Goal: Find specific page/section: Find specific page/section

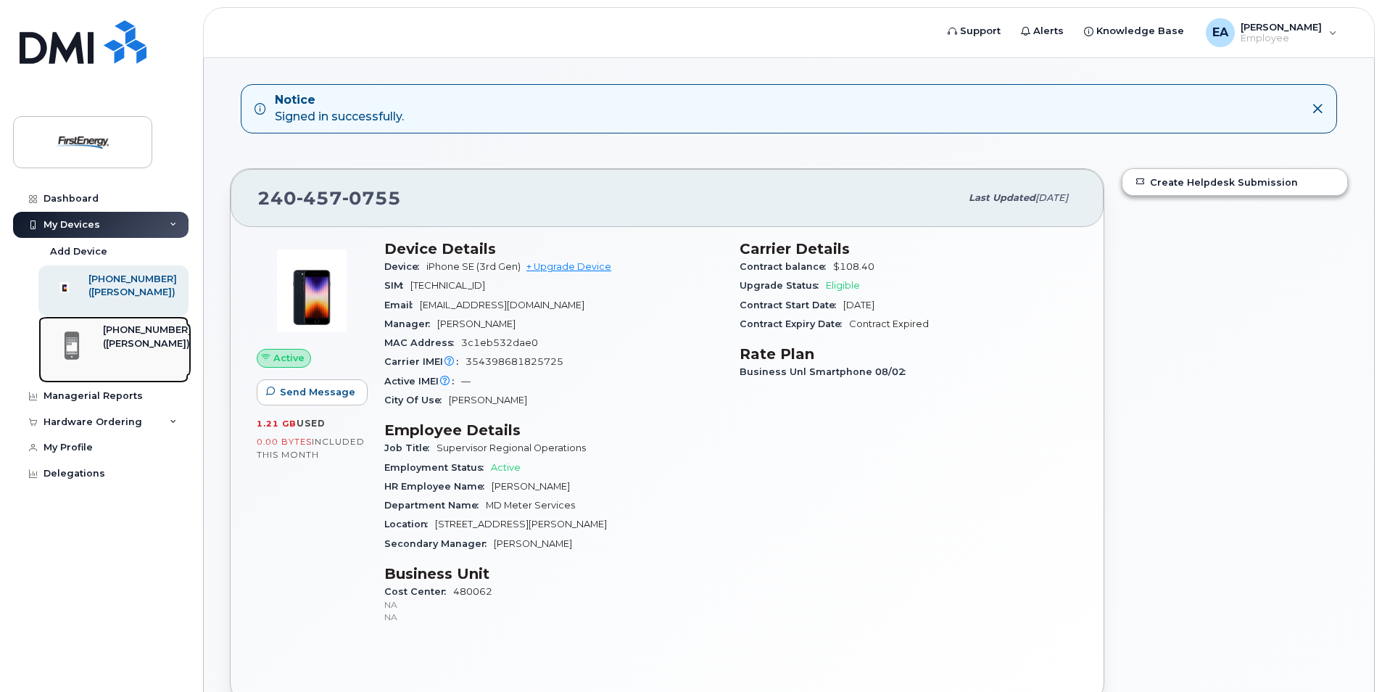
click at [112, 350] on div "([PERSON_NAME])" at bounding box center [147, 343] width 88 height 13
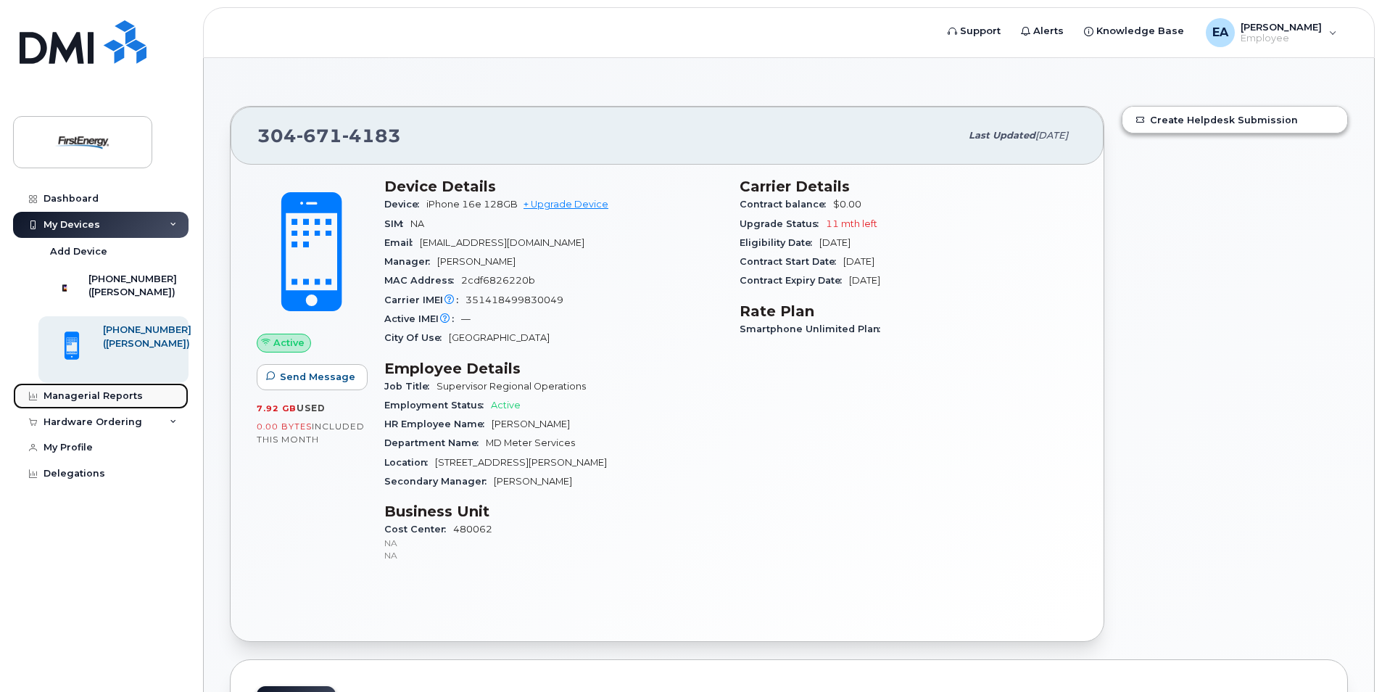
click at [54, 409] on link "Managerial Reports" at bounding box center [100, 396] width 175 height 26
click at [65, 402] on div "Managerial Reports" at bounding box center [93, 396] width 99 height 12
